Goal: Information Seeking & Learning: Learn about a topic

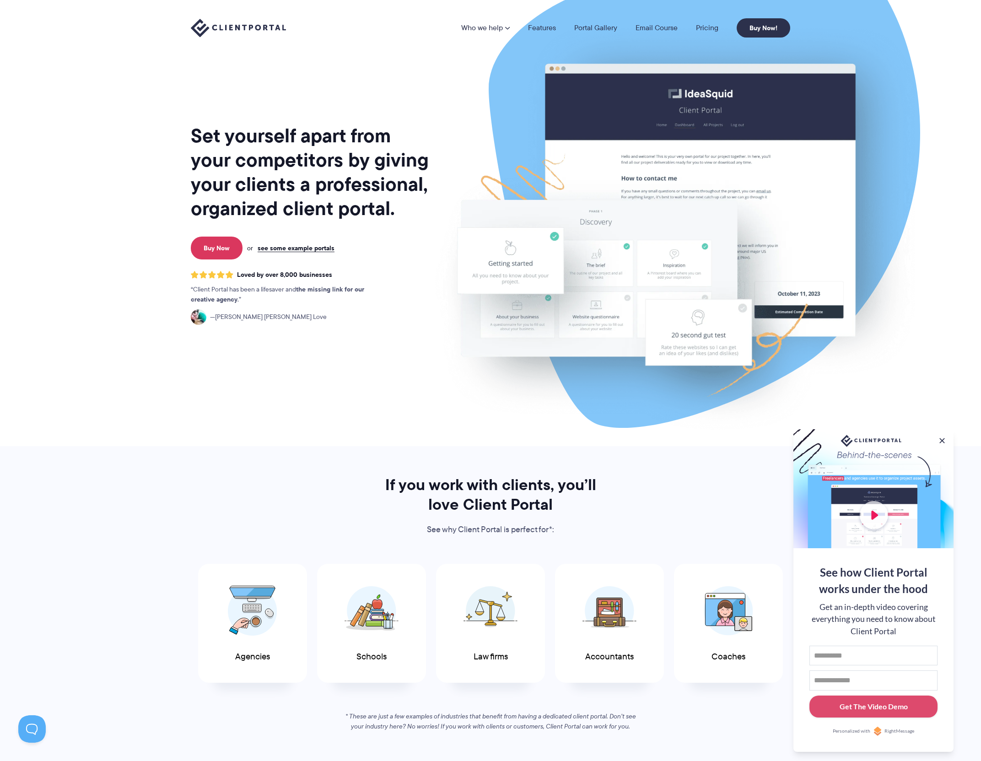
click at [577, 21] on nav "Who we help Who we help View pricing Agencies See how Client Portal can help gi…" at bounding box center [625, 27] width 329 height 19
click at [582, 25] on link "Portal Gallery" at bounding box center [595, 27] width 43 height 7
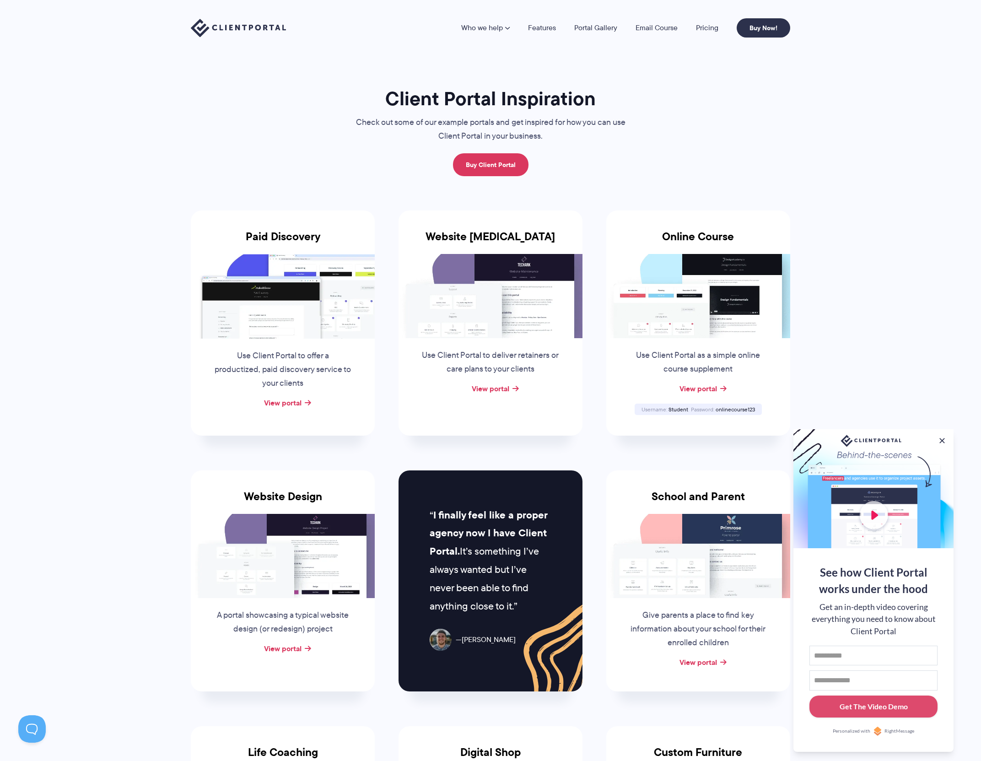
click at [703, 669] on div "View portal" at bounding box center [698, 663] width 184 height 14
click at [704, 654] on div "Give parents a place to find key information about your school for their enroll…" at bounding box center [698, 627] width 157 height 58
click at [705, 659] on link "View portal" at bounding box center [699, 662] width 38 height 11
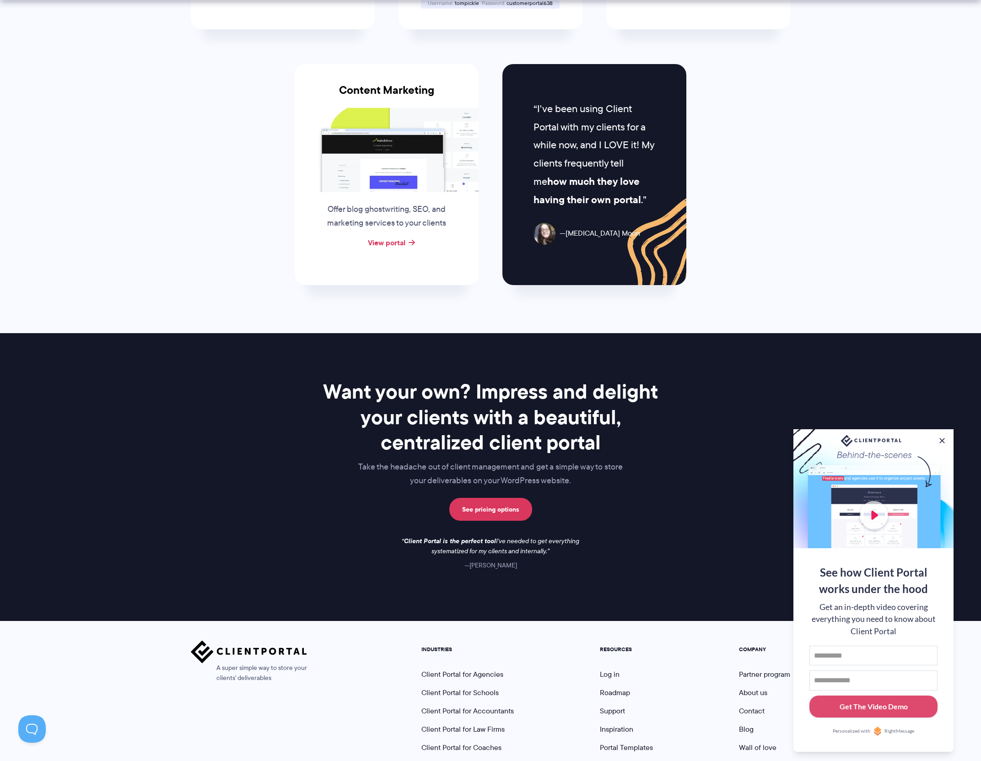
scroll to position [990, 0]
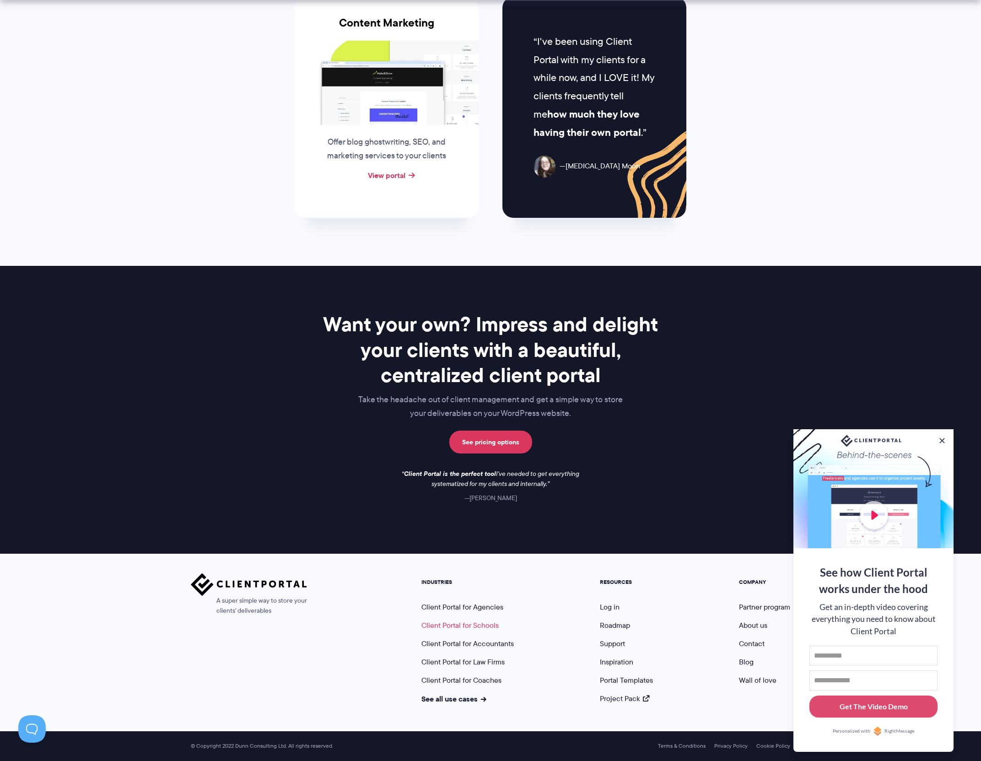
click at [474, 623] on link "Client Portal for Schools" at bounding box center [460, 625] width 77 height 11
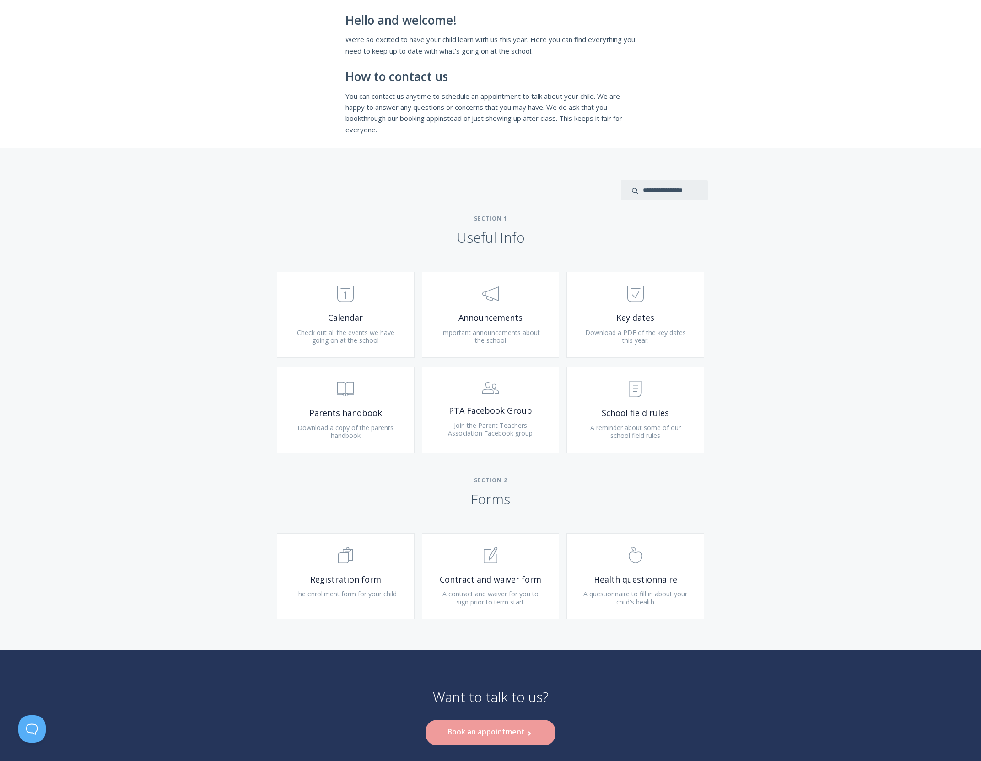
scroll to position [174, 0]
